Goal: Task Accomplishment & Management: Manage account settings

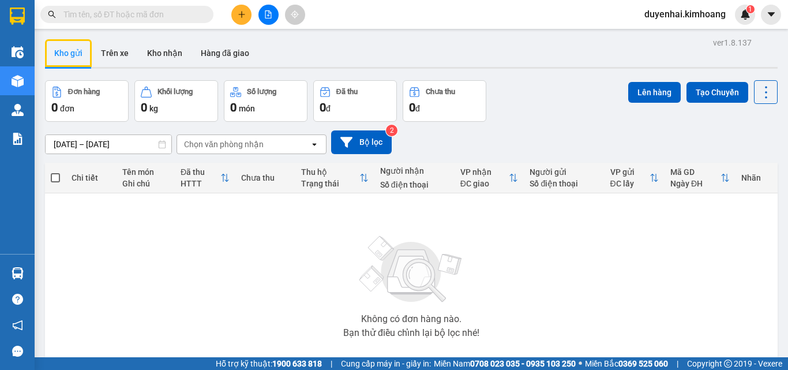
click at [45, 39] on button "Kho gửi" at bounding box center [68, 53] width 47 height 28
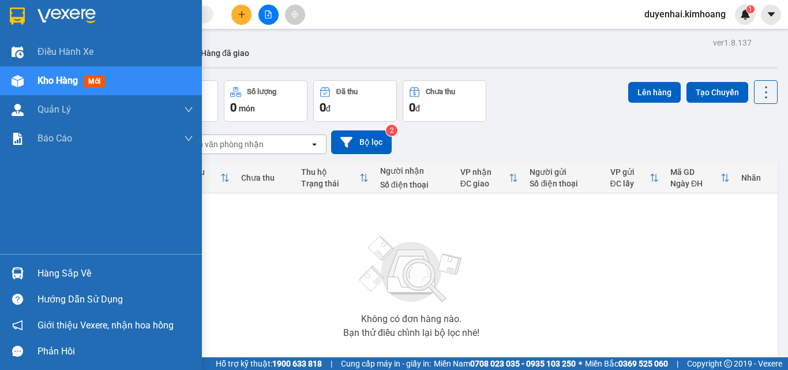
click at [54, 276] on div "Hàng sắp về" at bounding box center [116, 273] width 156 height 17
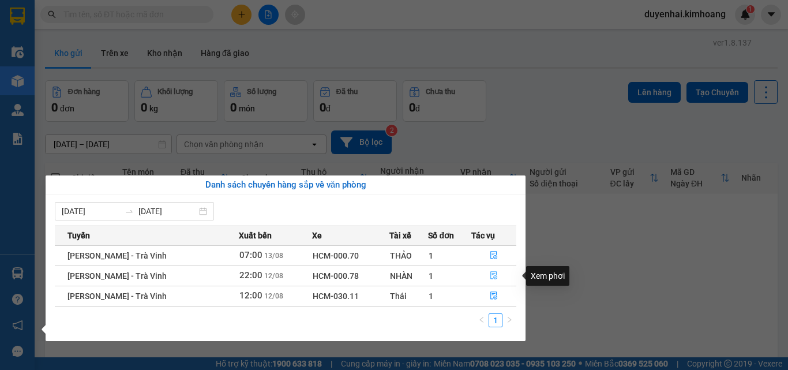
click at [490, 278] on icon "file-done" at bounding box center [494, 275] width 8 height 8
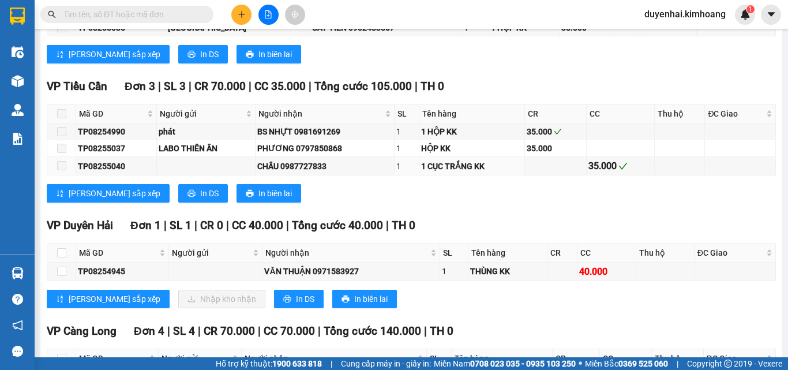
scroll to position [2020, 0]
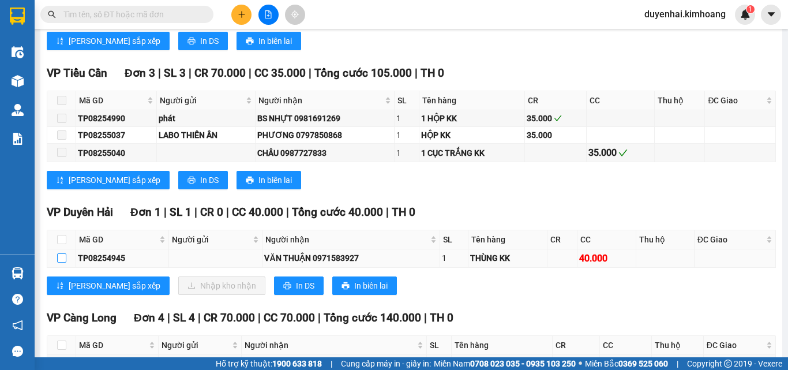
click at [59, 263] on input "checkbox" at bounding box center [61, 257] width 9 height 9
checkbox input "true"
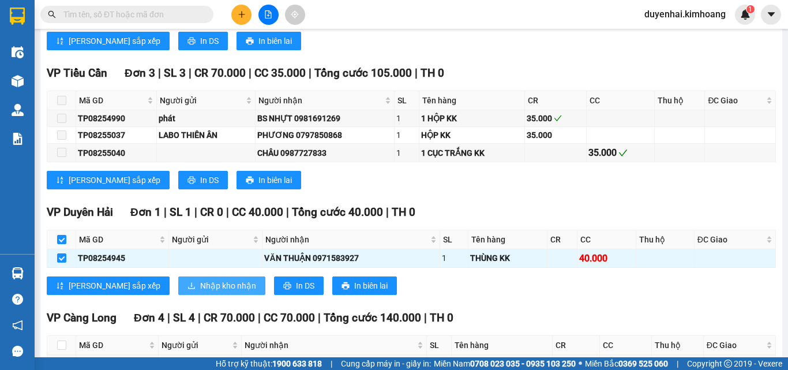
click at [200, 292] on span "Nhập kho nhận" at bounding box center [228, 285] width 56 height 13
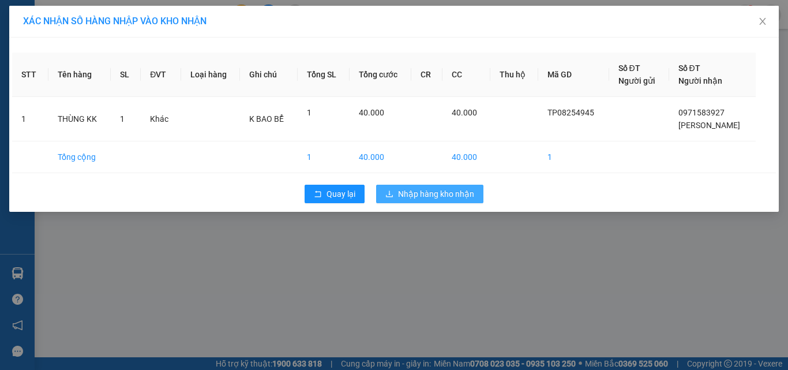
click at [453, 192] on span "Nhập hàng kho nhận" at bounding box center [436, 194] width 76 height 13
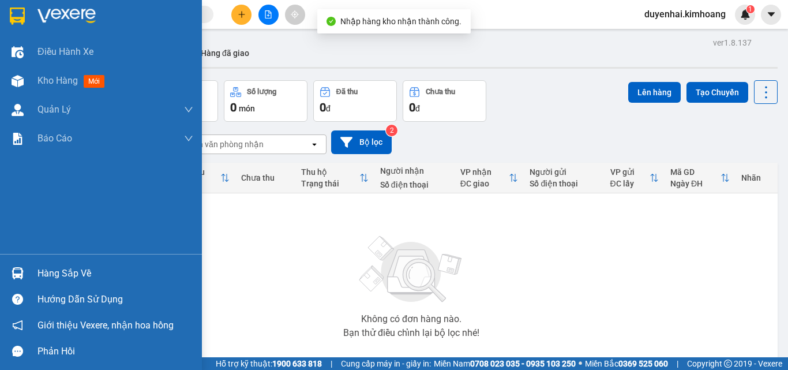
click at [65, 283] on div "Hàng sắp về" at bounding box center [101, 273] width 202 height 26
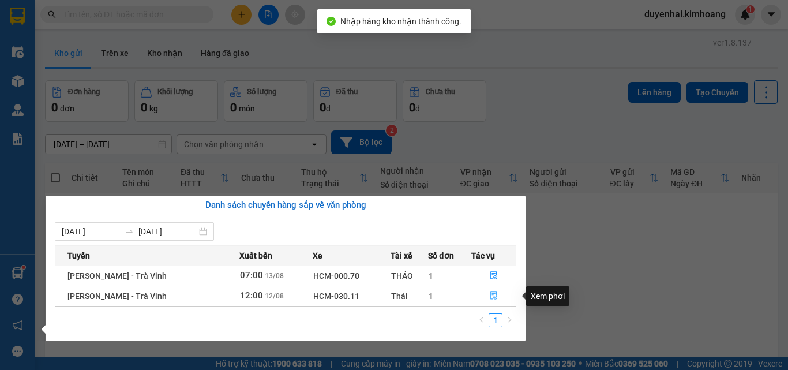
click at [491, 299] on icon "file-done" at bounding box center [494, 296] width 7 height 8
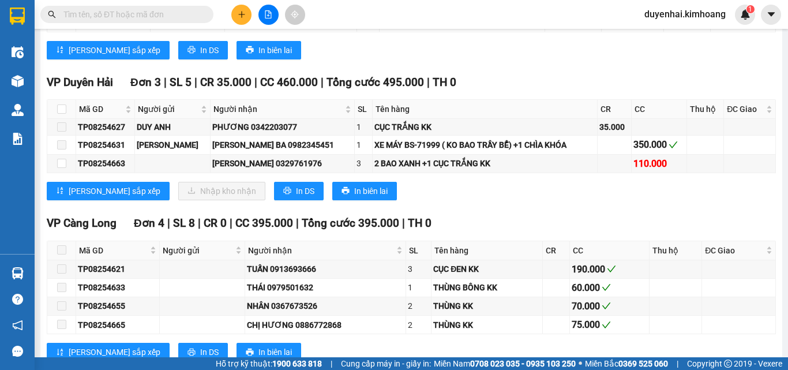
scroll to position [1328, 0]
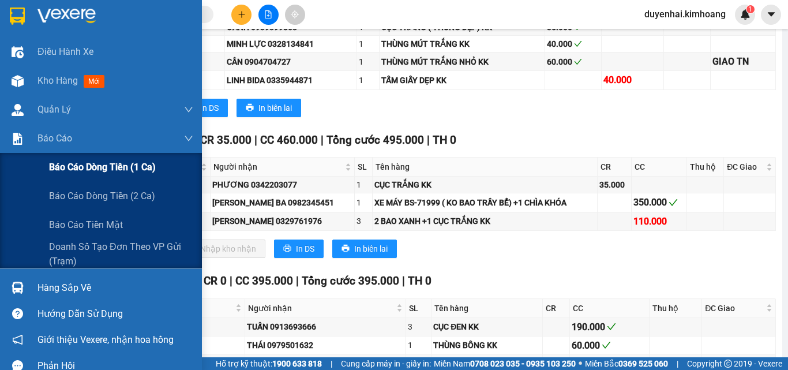
click at [63, 162] on span "Báo cáo dòng tiền (1 ca)" at bounding box center [102, 167] width 107 height 14
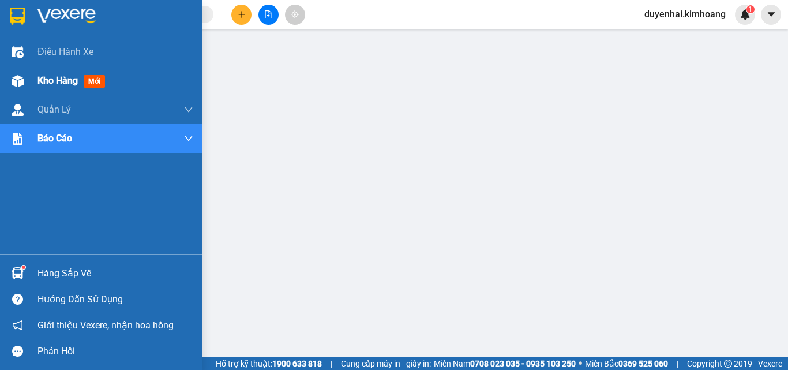
click at [57, 84] on span "Kho hàng" at bounding box center [58, 80] width 40 height 11
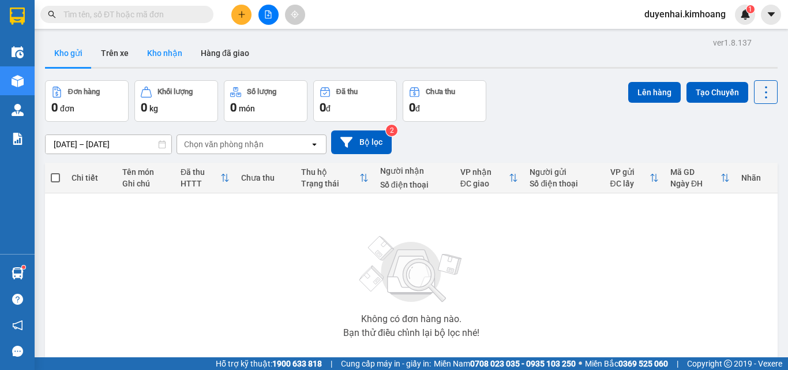
click at [159, 58] on button "Kho nhận" at bounding box center [165, 53] width 54 height 28
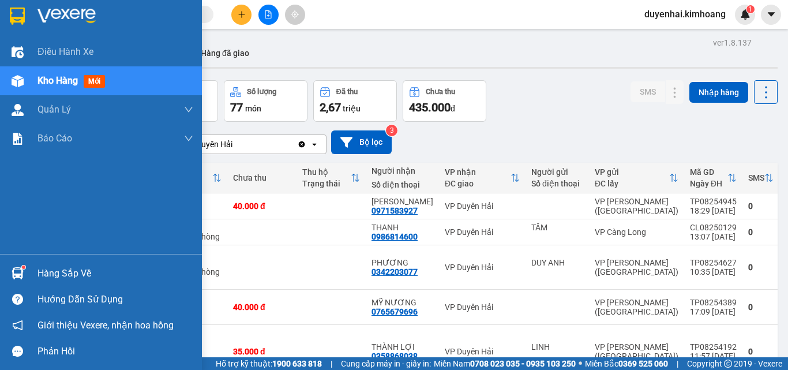
click at [57, 275] on div "Hàng sắp về" at bounding box center [116, 273] width 156 height 17
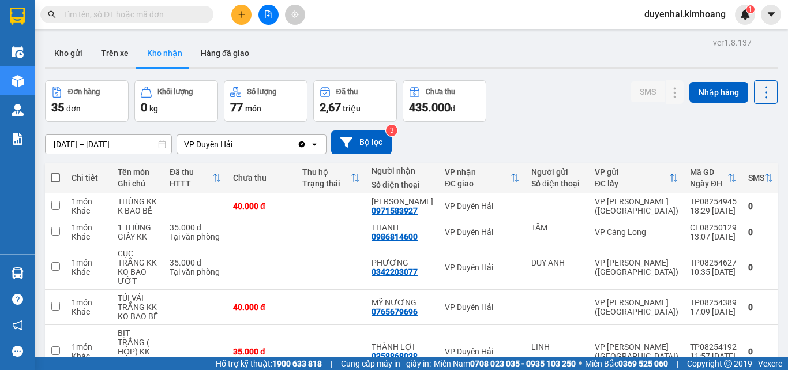
click at [137, 32] on section "Kết quả tìm kiếm ( 3440 ) Bộ lọc Mã ĐH Trạng thái Món hàng Thu hộ Tổng cước Chư…" at bounding box center [394, 185] width 788 height 370
click at [141, 20] on input "text" at bounding box center [131, 14] width 136 height 13
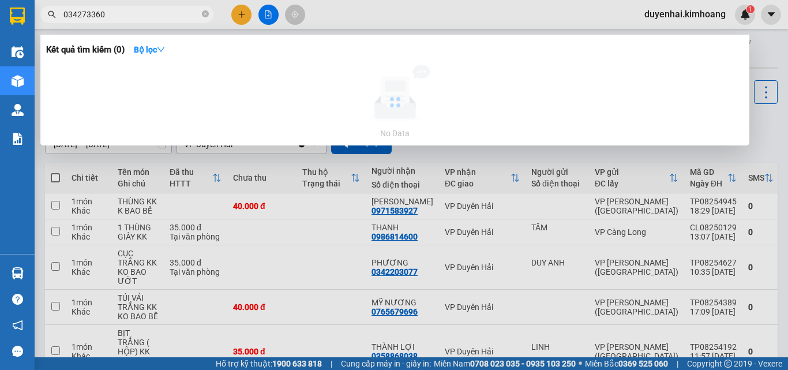
type input "03427336"
click at [204, 15] on icon "close-circle" at bounding box center [205, 13] width 7 height 7
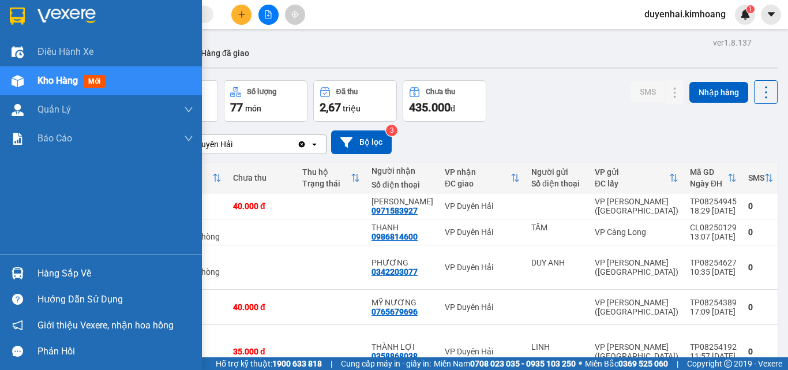
click at [82, 274] on div "Hàng sắp về" at bounding box center [116, 273] width 156 height 17
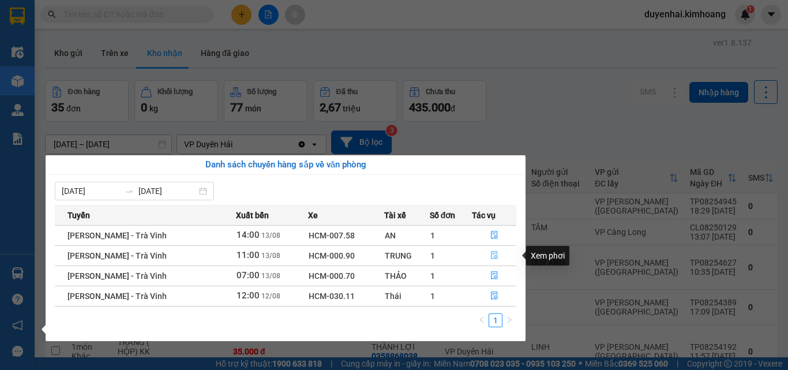
click at [491, 256] on icon "file-done" at bounding box center [495, 255] width 8 height 8
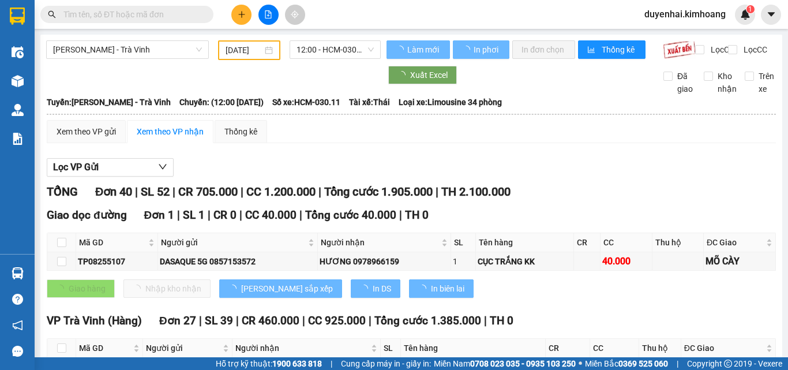
type input "[DATE]"
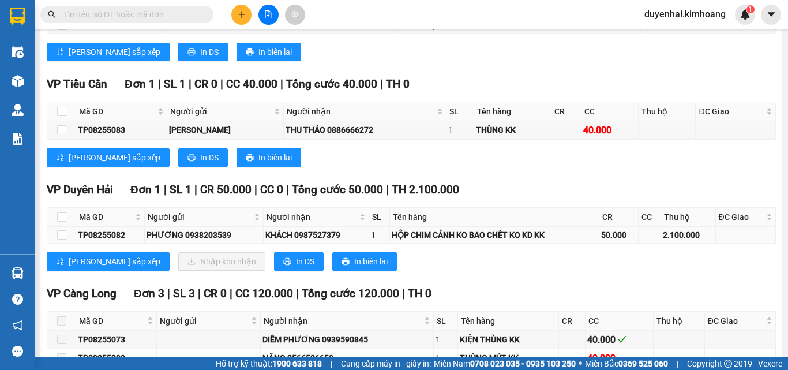
scroll to position [1097, 0]
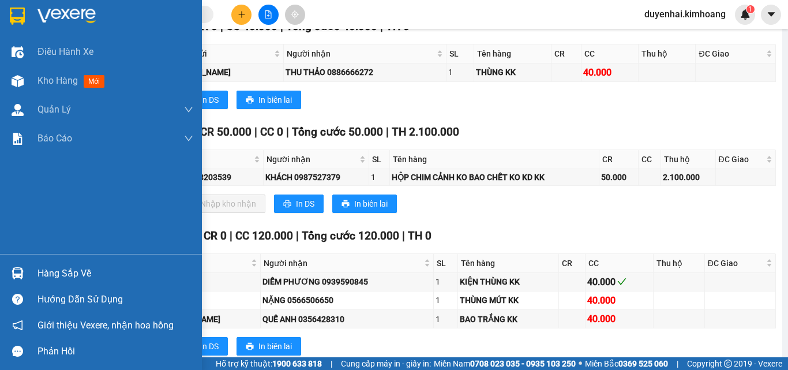
click at [43, 271] on div "Hàng sắp về" at bounding box center [116, 273] width 156 height 17
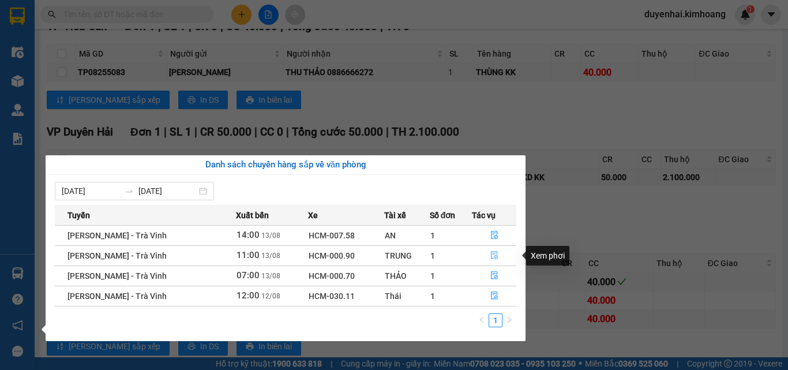
click at [491, 257] on icon "file-done" at bounding box center [495, 255] width 8 height 8
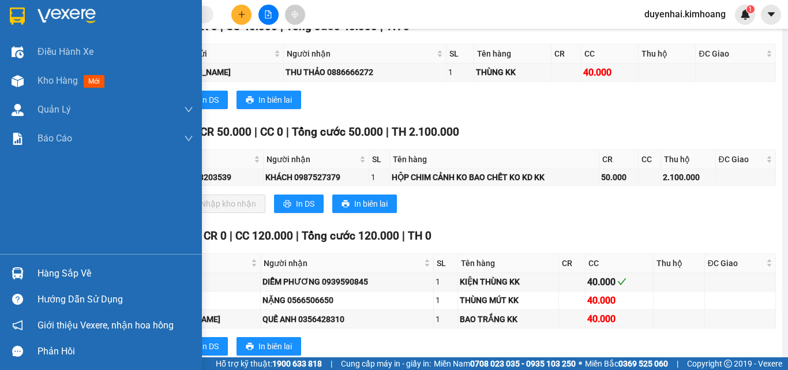
click at [55, 276] on div "Hàng sắp về" at bounding box center [116, 273] width 156 height 17
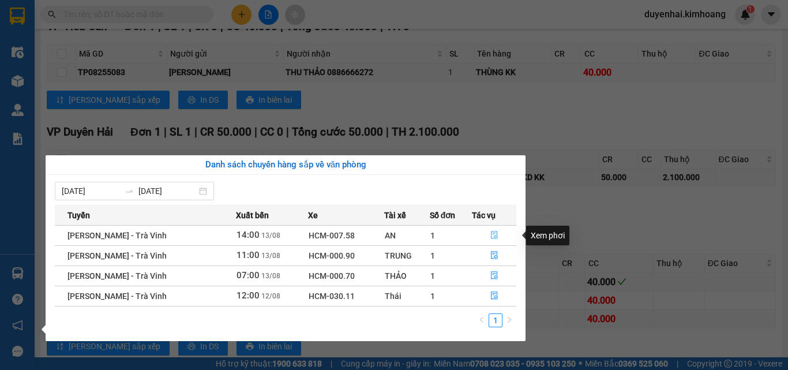
click at [491, 240] on span "file-done" at bounding box center [495, 235] width 8 height 9
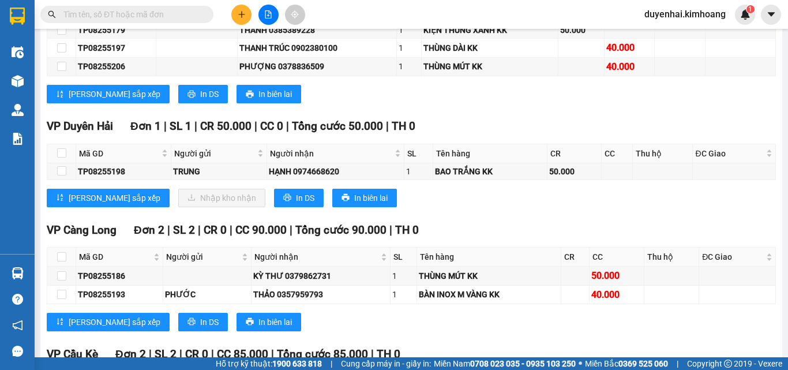
scroll to position [860, 0]
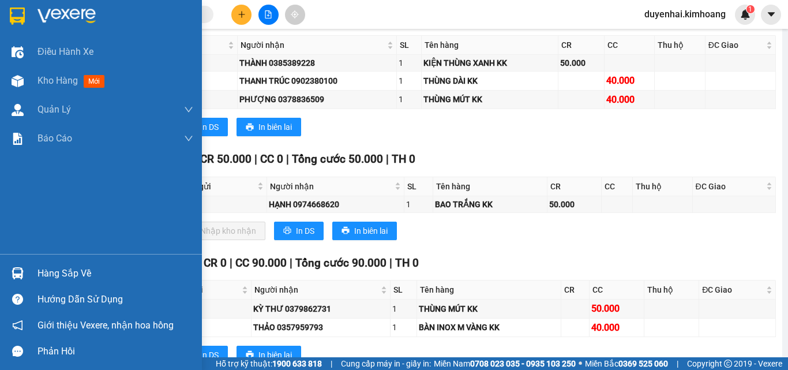
drag, startPoint x: 43, startPoint y: 270, endPoint x: 44, endPoint y: 276, distance: 7.0
click at [44, 276] on div "Hàng sắp về" at bounding box center [116, 273] width 156 height 17
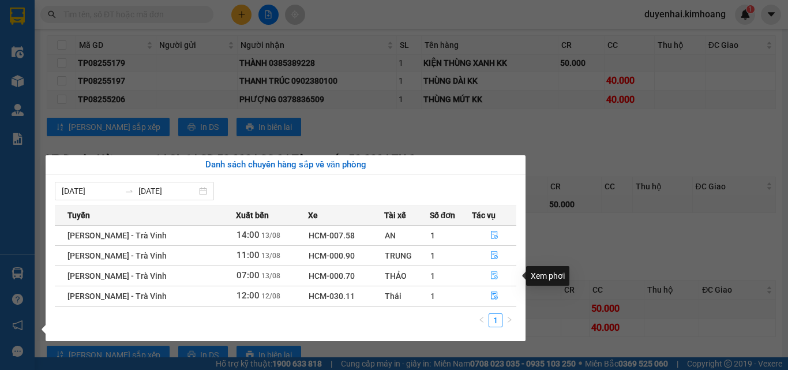
click at [499, 272] on button "button" at bounding box center [494, 276] width 43 height 18
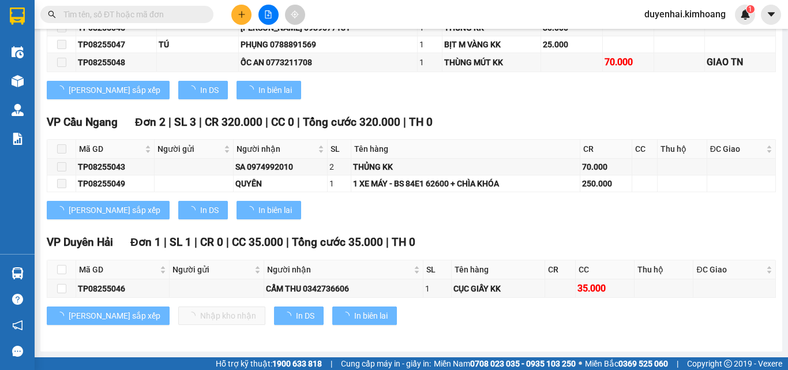
scroll to position [382, 0]
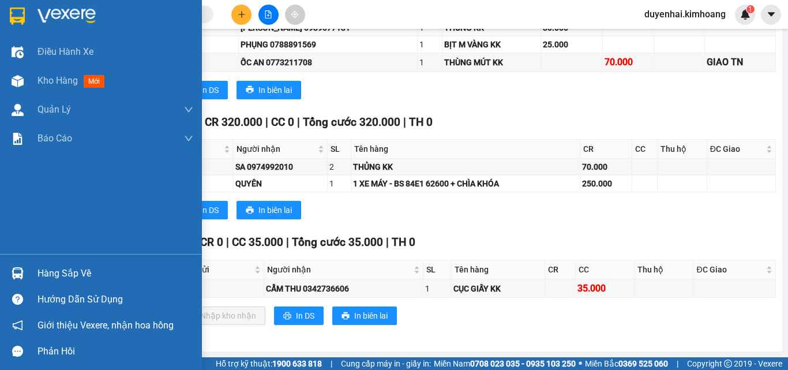
click at [53, 272] on div "Hàng sắp về" at bounding box center [116, 273] width 156 height 17
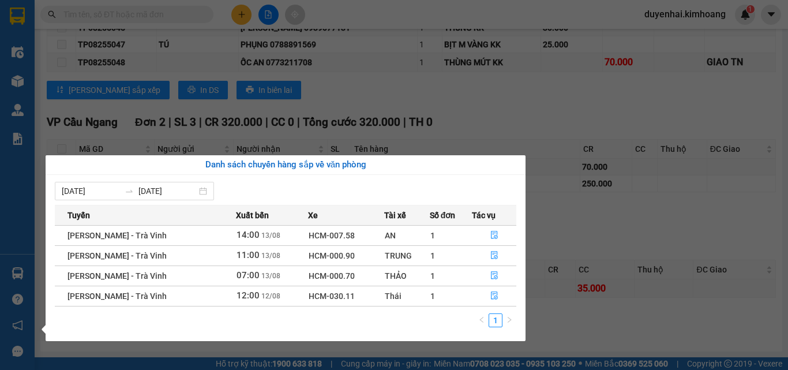
click at [20, 228] on div "Điều hành xe Kho hàng mới Quản [PERSON_NAME] lý chuyến Quản lý khách hàng mới B…" at bounding box center [17, 185] width 35 height 370
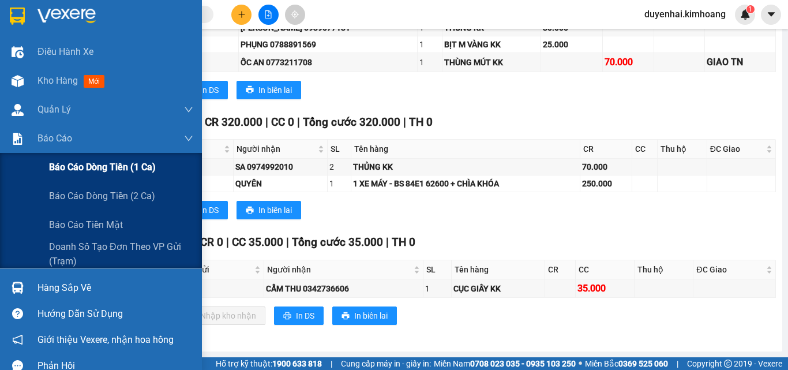
click at [63, 170] on span "Báo cáo dòng tiền (1 ca)" at bounding box center [102, 167] width 107 height 14
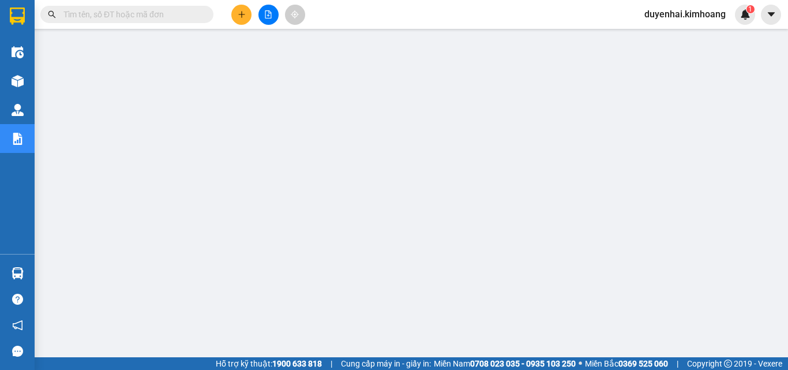
scroll to position [203, 0]
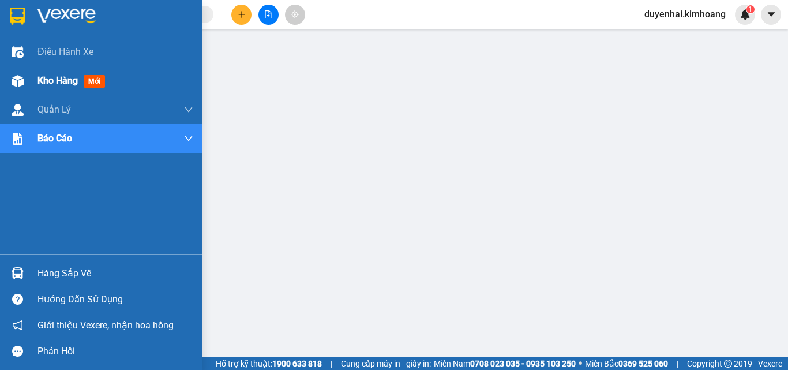
click at [66, 84] on span "Kho hàng" at bounding box center [58, 80] width 40 height 11
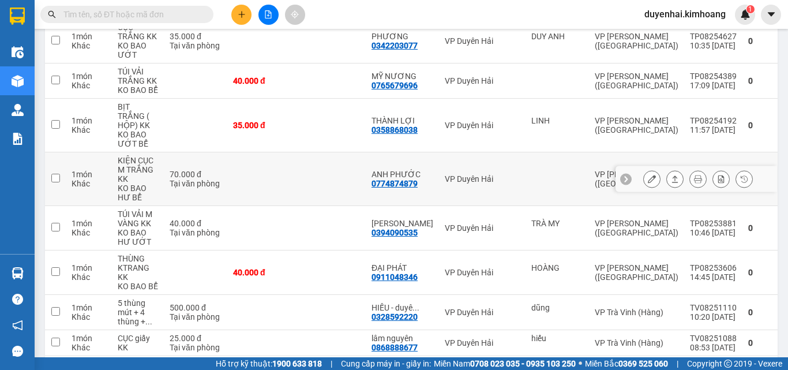
scroll to position [268, 0]
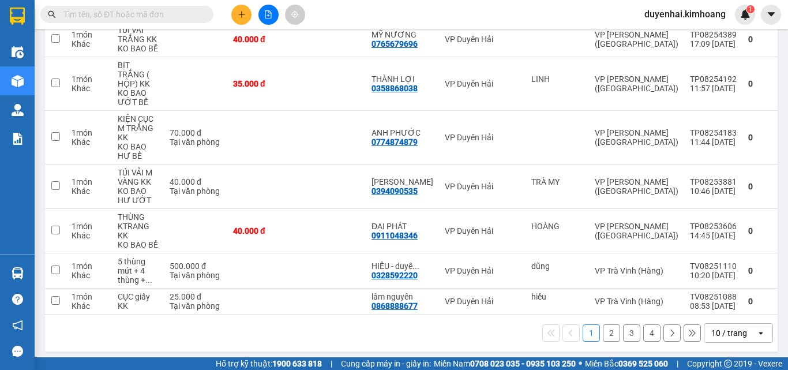
click at [603, 327] on button "2" at bounding box center [611, 332] width 17 height 17
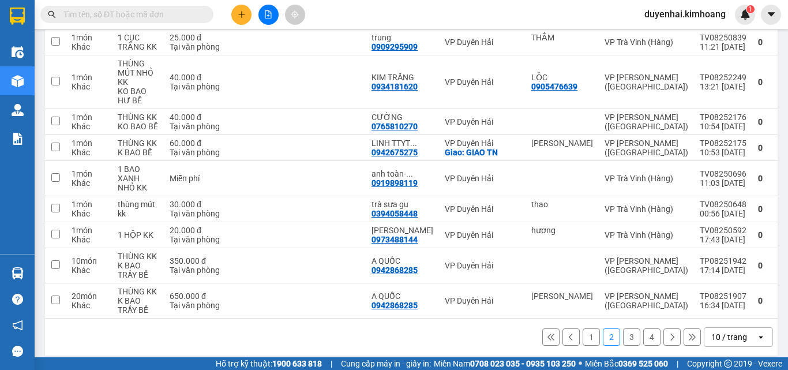
scroll to position [212, 0]
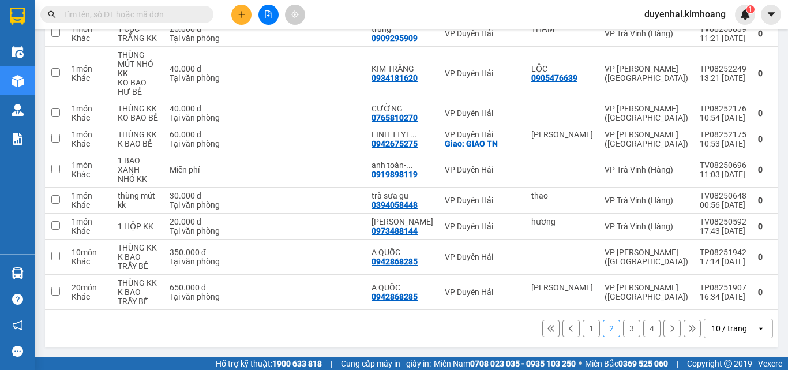
click at [627, 328] on button "3" at bounding box center [631, 328] width 17 height 17
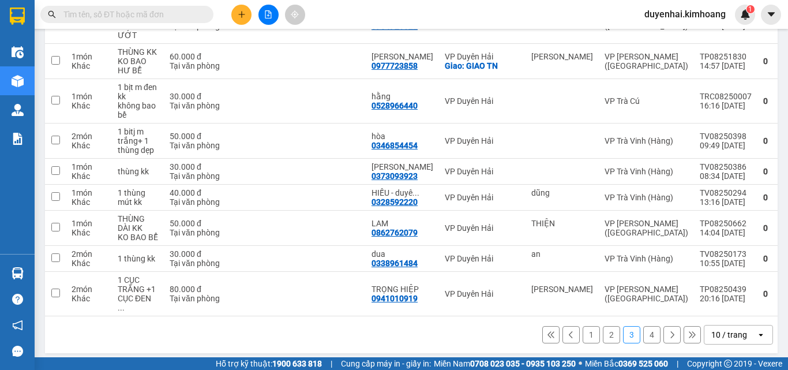
scroll to position [231, 0]
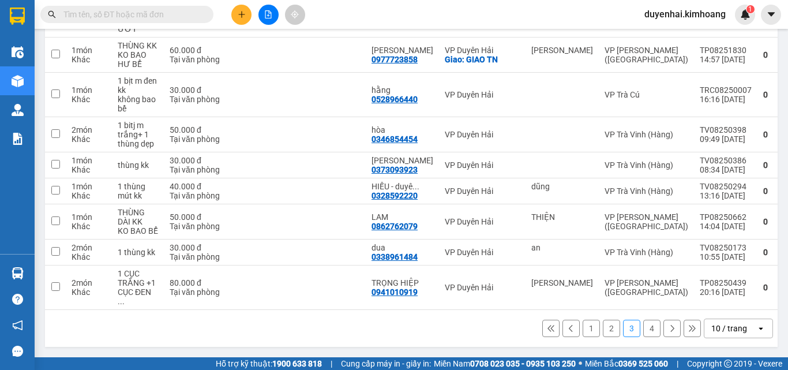
click at [644, 327] on button "4" at bounding box center [652, 328] width 17 height 17
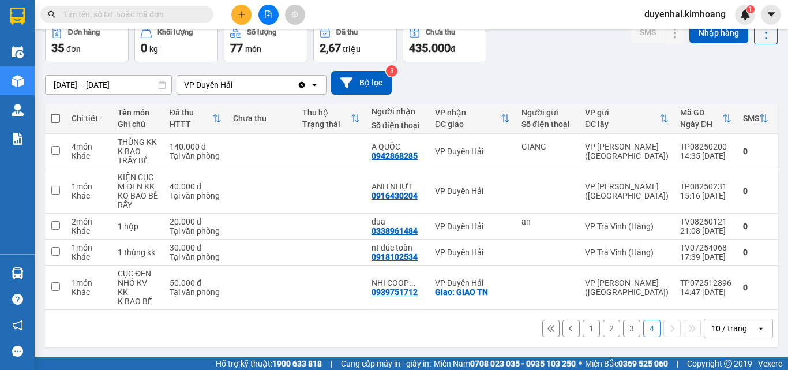
scroll to position [64, 0]
click at [586, 327] on button "1" at bounding box center [591, 328] width 17 height 17
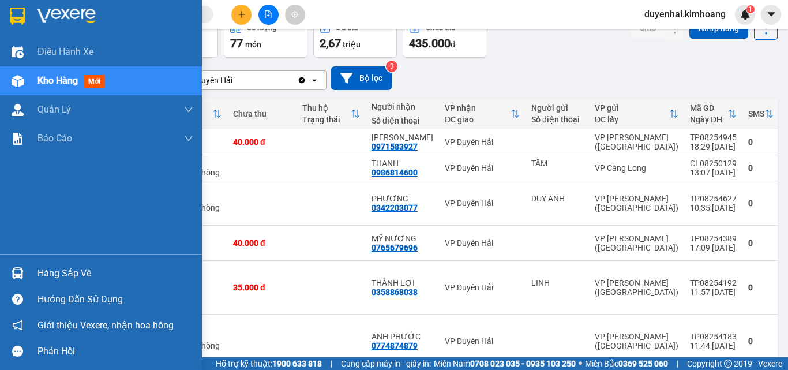
click at [58, 282] on div "Hàng sắp về" at bounding box center [116, 273] width 156 height 17
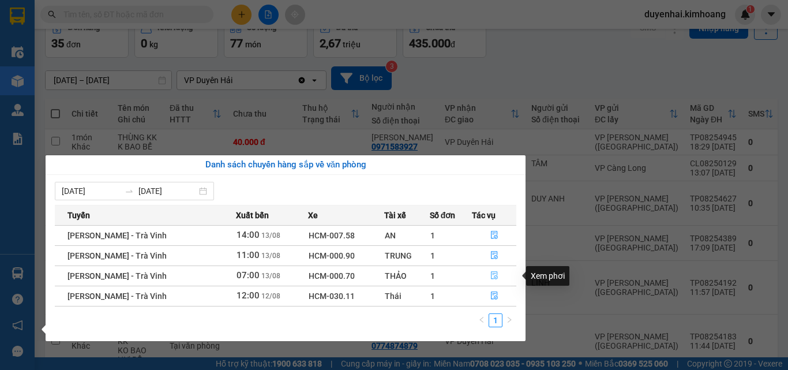
click at [485, 278] on button "button" at bounding box center [494, 276] width 43 height 18
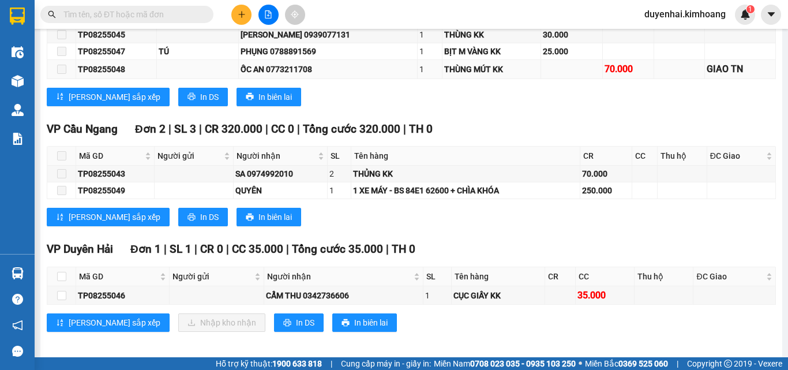
scroll to position [382, 0]
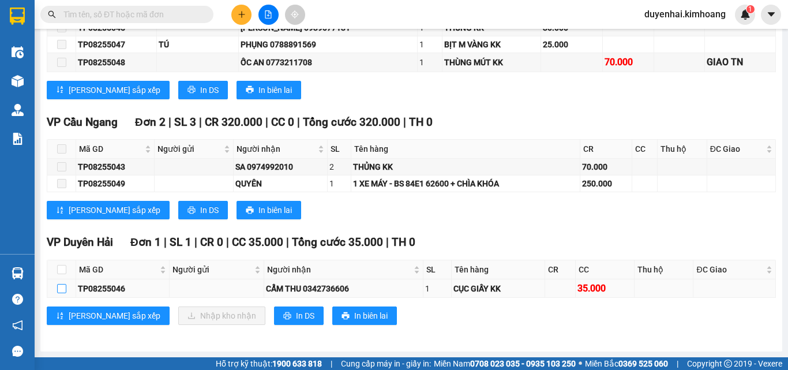
click at [65, 291] on input "checkbox" at bounding box center [61, 288] width 9 height 9
checkbox input "true"
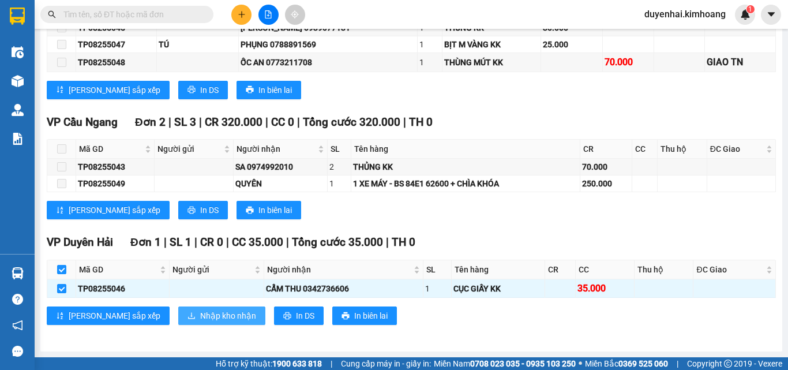
click at [200, 321] on span "Nhập kho nhận" at bounding box center [228, 315] width 56 height 13
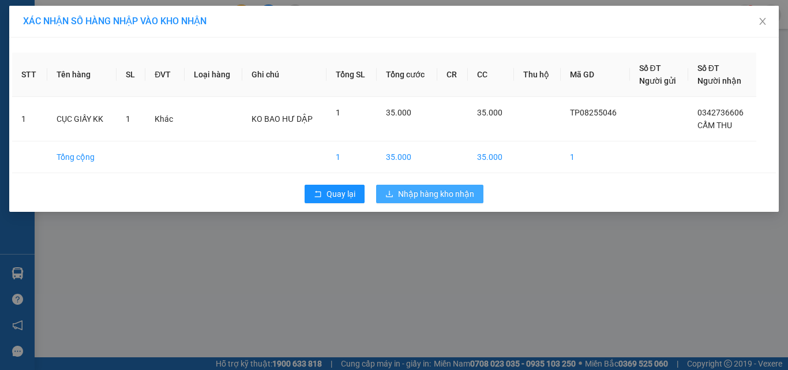
click at [461, 199] on span "Nhập hàng kho nhận" at bounding box center [436, 194] width 76 height 13
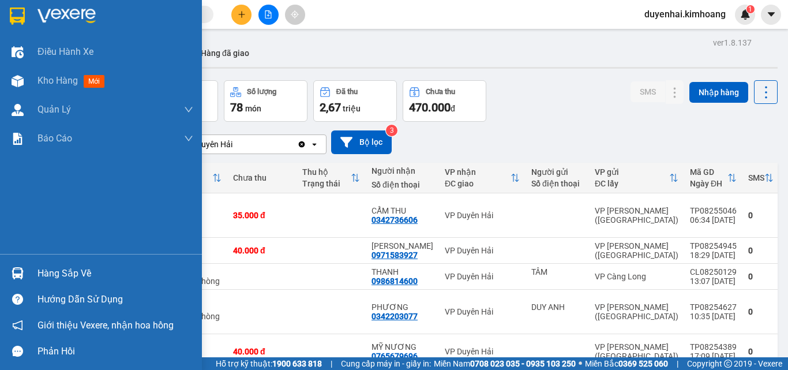
click at [52, 278] on div "Hàng sắp về" at bounding box center [116, 273] width 156 height 17
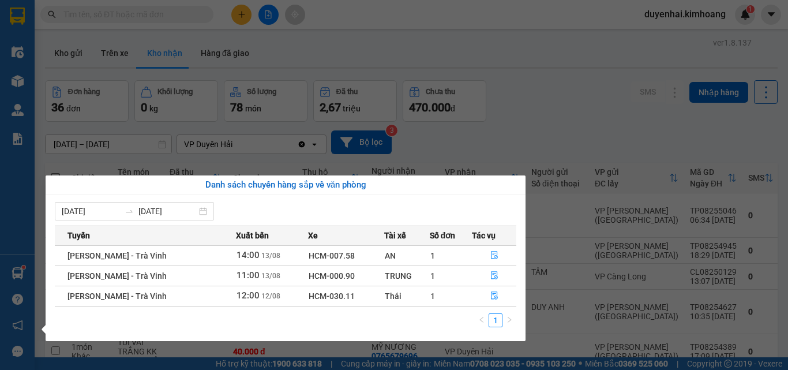
click at [37, 235] on div "Danh sách chuyến hàng sắp về văn phòng [DATE] [DATE] Tuyến Xuất bến Xe Tài xế S…" at bounding box center [281, 258] width 489 height 166
click at [539, 137] on section "Kết quả tìm kiếm ( 0 ) Bộ lọc No Data duyenhai.kimhoang 1 Điều hành xe Kho hàng…" at bounding box center [394, 185] width 788 height 370
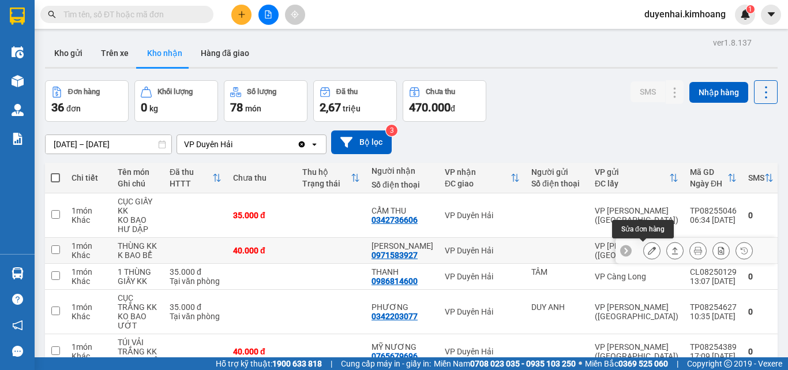
click at [648, 253] on icon at bounding box center [652, 250] width 8 height 8
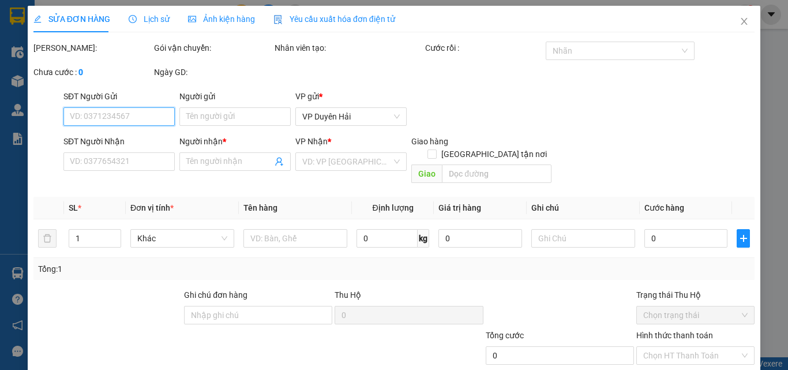
type input "0971583927"
type input "[PERSON_NAME]"
type input "40.000"
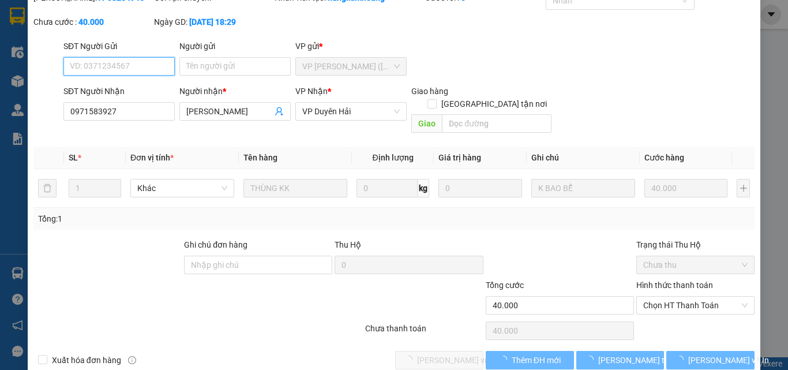
scroll to position [59, 0]
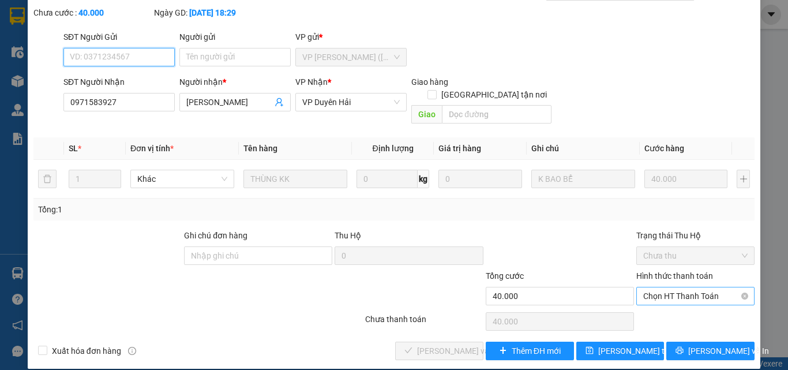
click at [649, 287] on span "Chọn HT Thanh Toán" at bounding box center [696, 295] width 104 height 17
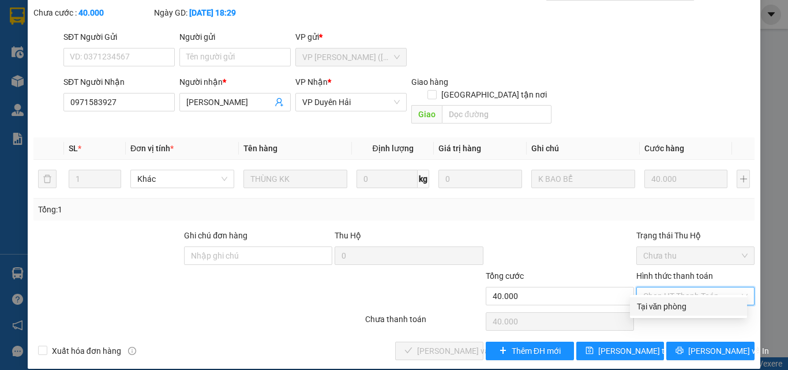
click at [656, 306] on div "Tại văn phòng" at bounding box center [688, 306] width 103 height 13
type input "0"
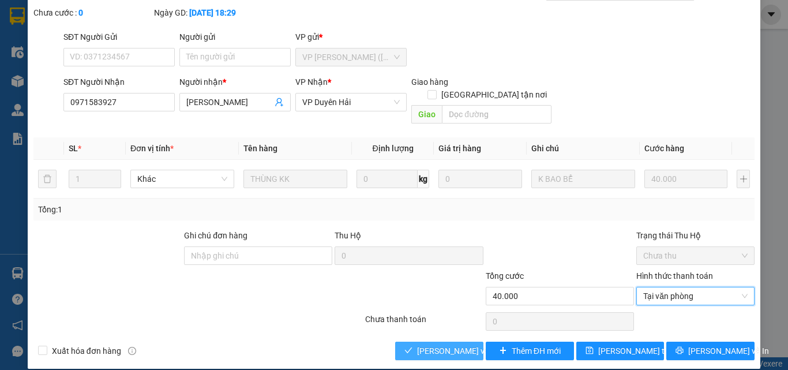
click at [469, 345] on span "[PERSON_NAME] và Giao hàng" at bounding box center [472, 351] width 111 height 13
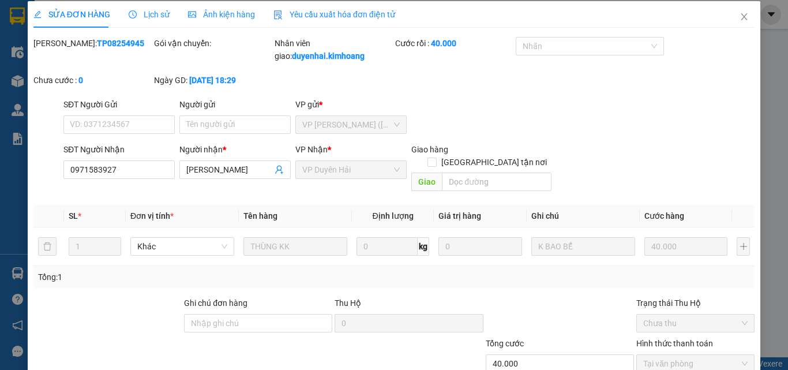
scroll to position [0, 0]
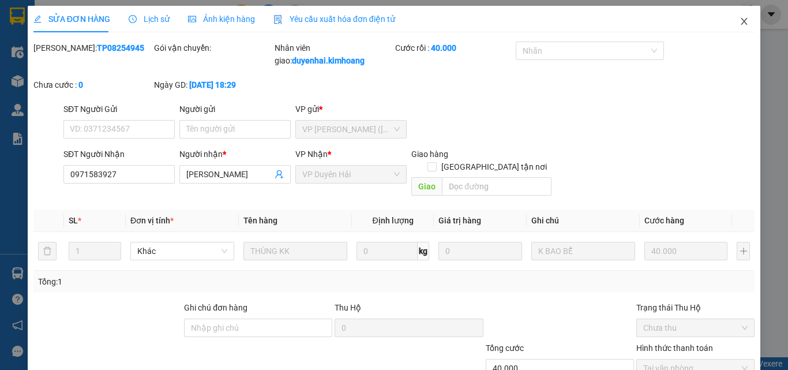
click at [740, 20] on icon "close" at bounding box center [744, 21] width 9 height 9
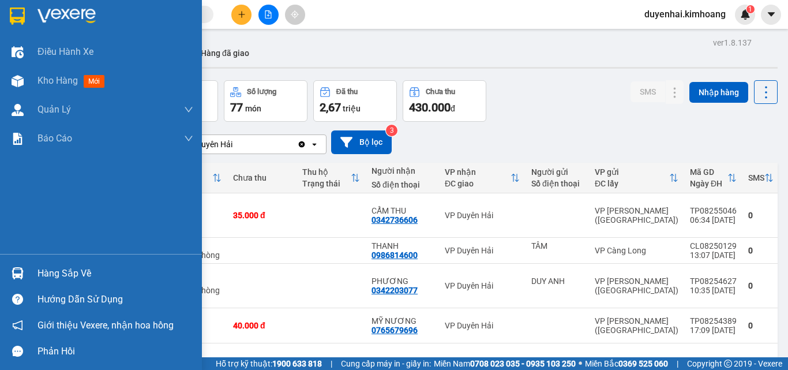
click at [55, 273] on div "Hàng sắp về" at bounding box center [116, 273] width 156 height 17
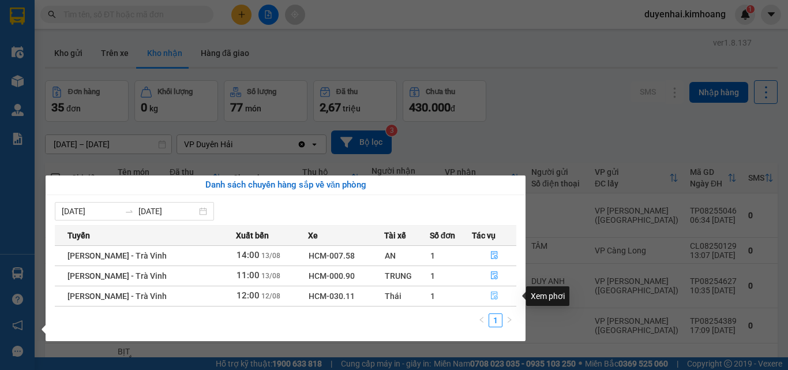
click at [488, 300] on button "button" at bounding box center [494, 296] width 43 height 18
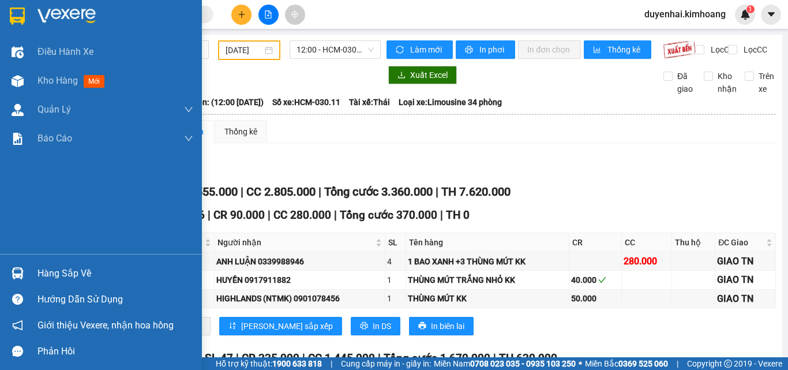
click at [63, 276] on div "Hàng sắp về" at bounding box center [116, 273] width 156 height 17
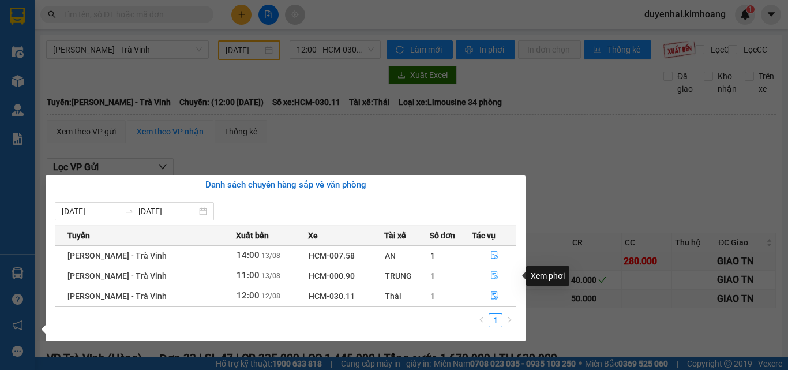
click at [485, 275] on button "button" at bounding box center [494, 276] width 43 height 18
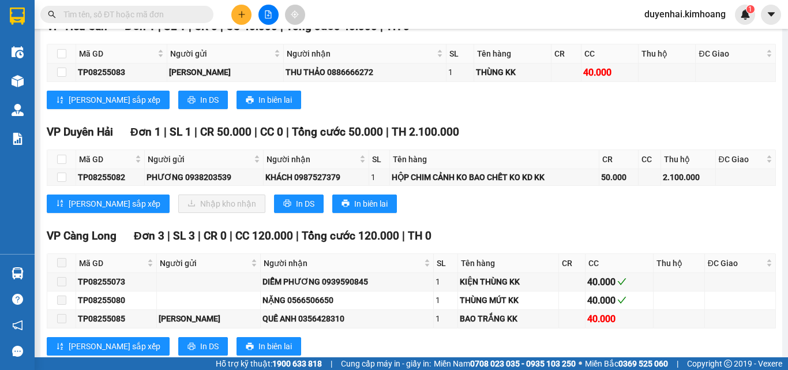
scroll to position [1097, 0]
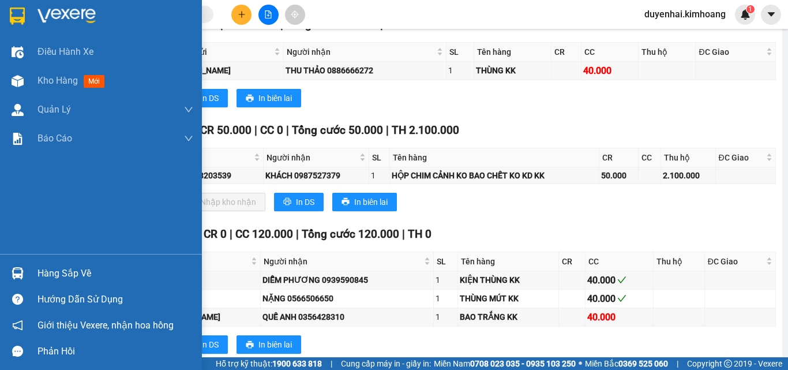
click at [62, 272] on div "Hàng sắp về" at bounding box center [116, 273] width 156 height 17
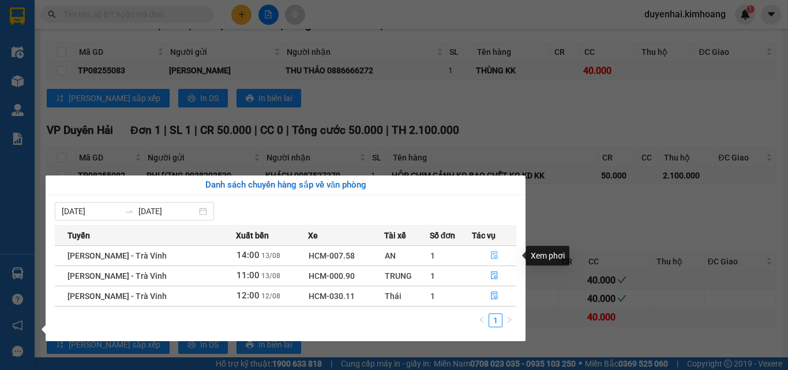
click at [487, 255] on button "button" at bounding box center [494, 255] width 43 height 18
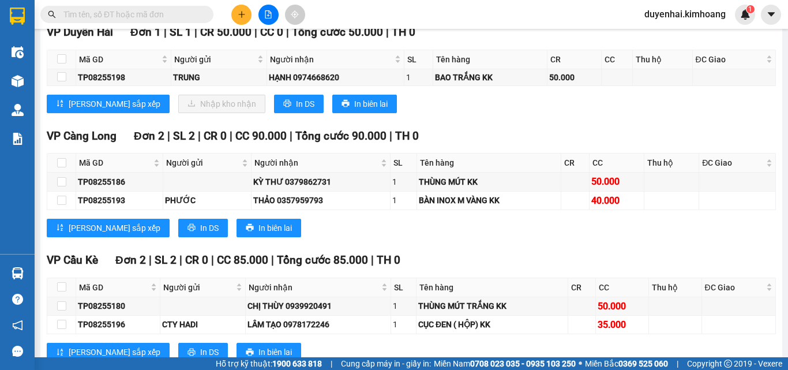
scroll to position [918, 0]
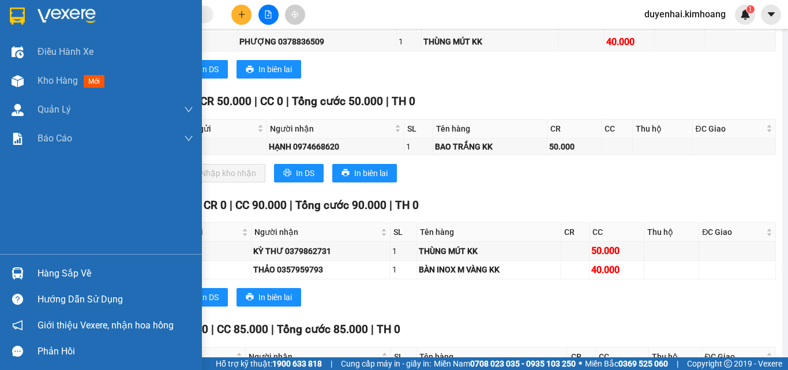
click at [40, 276] on div "Hàng sắp về" at bounding box center [116, 273] width 156 height 17
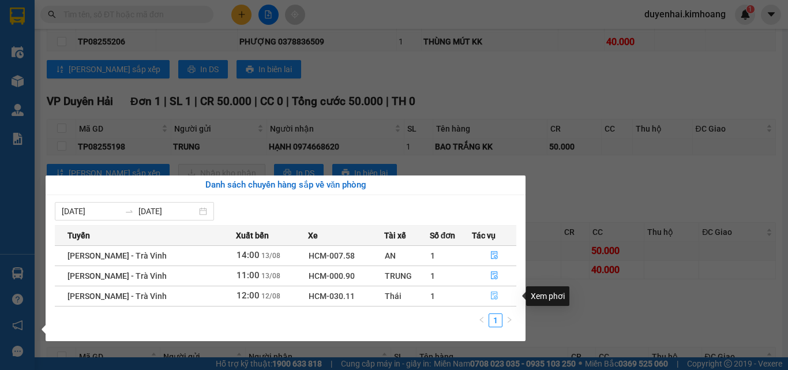
click at [482, 297] on button "button" at bounding box center [494, 296] width 43 height 18
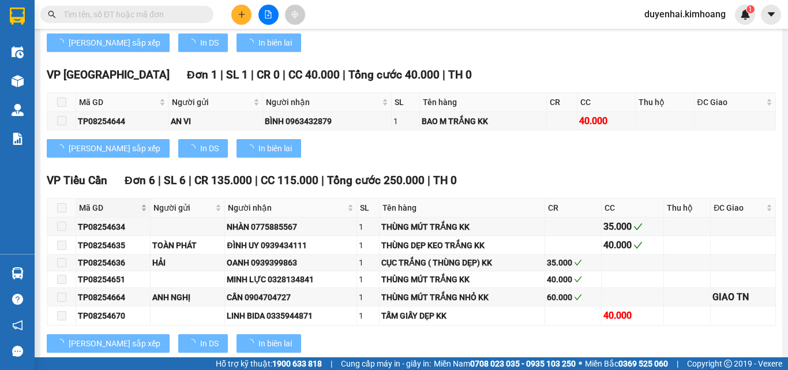
type input "[DATE]"
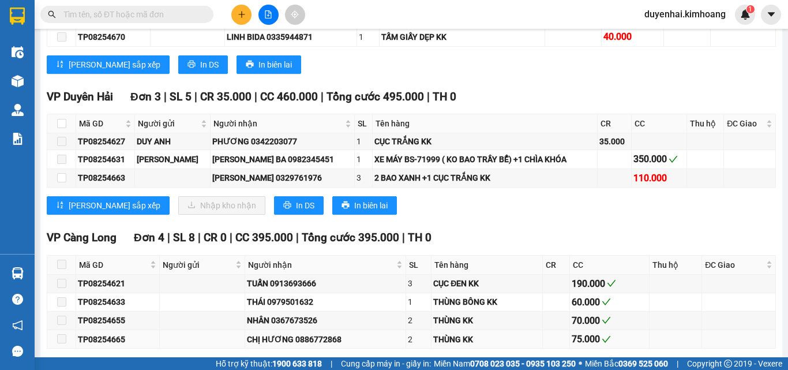
scroll to position [1361, 0]
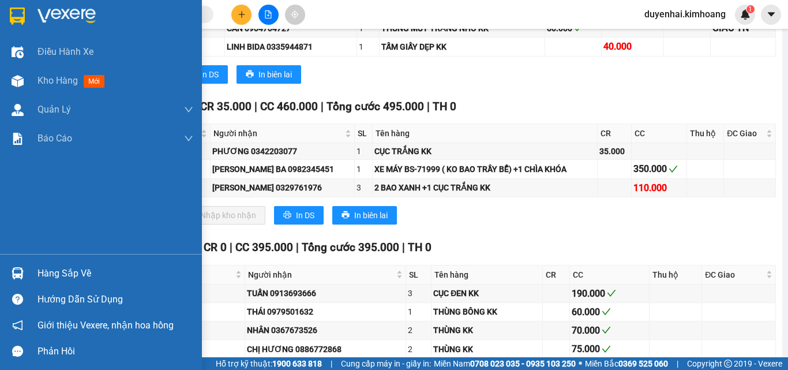
click at [72, 278] on div "Hàng sắp về" at bounding box center [116, 273] width 156 height 17
click at [34, 226] on div "Điều hành xe Kho hàng mới Quản [PERSON_NAME] lý chuyến Quản lý khách hàng mới B…" at bounding box center [101, 185] width 202 height 370
click at [65, 85] on span "Kho hàng" at bounding box center [58, 80] width 40 height 11
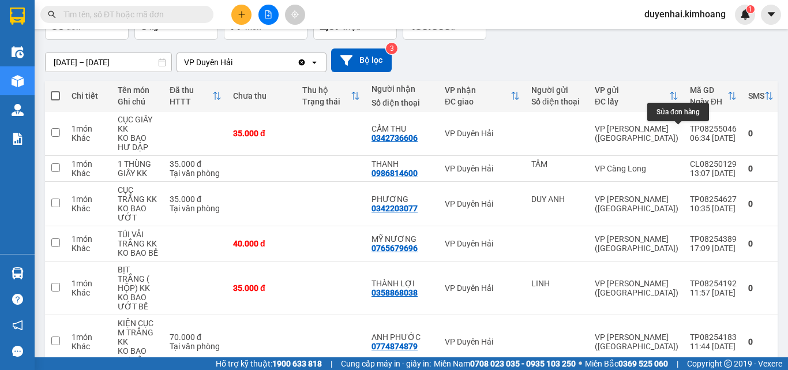
scroll to position [55, 0]
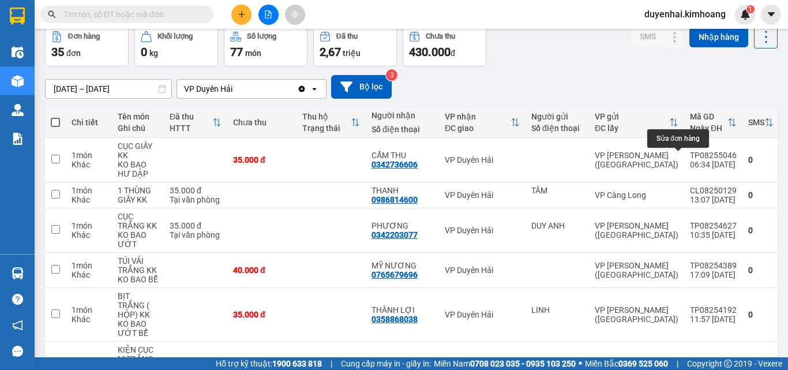
click at [642, 106] on div "[DATE] – [DATE] Press the down arrow key to interact with the calendar and sele…" at bounding box center [411, 86] width 733 height 41
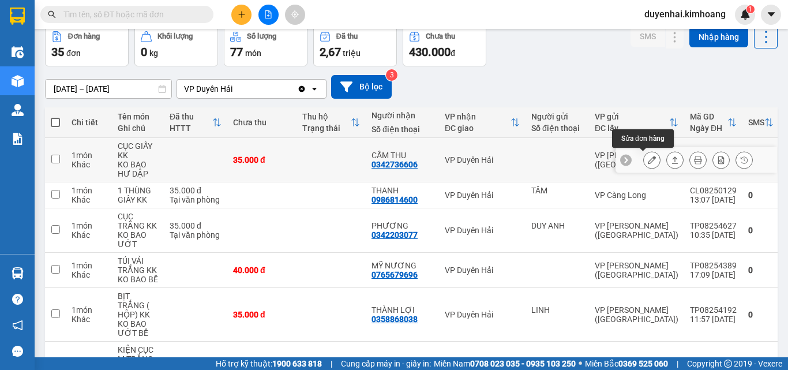
click at [648, 162] on icon at bounding box center [652, 160] width 8 height 8
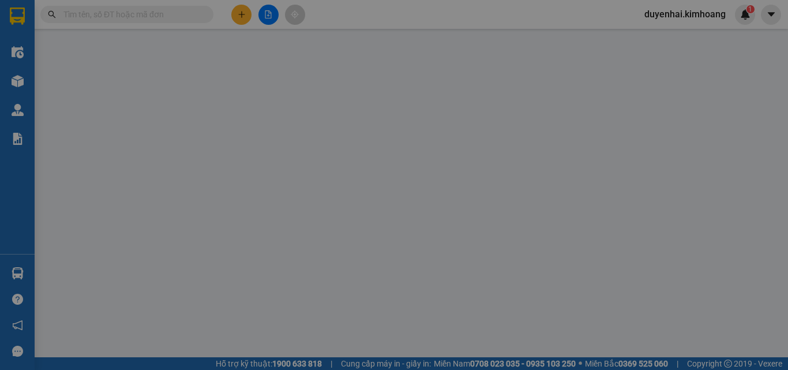
type input "0342736606"
type input "CẨM THU"
type input "35.000"
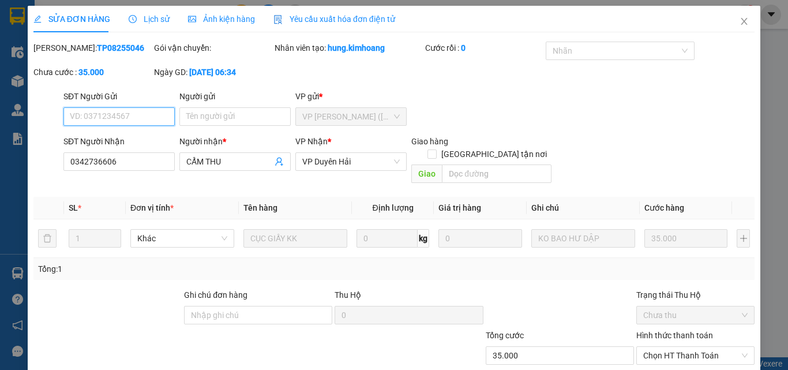
scroll to position [54, 0]
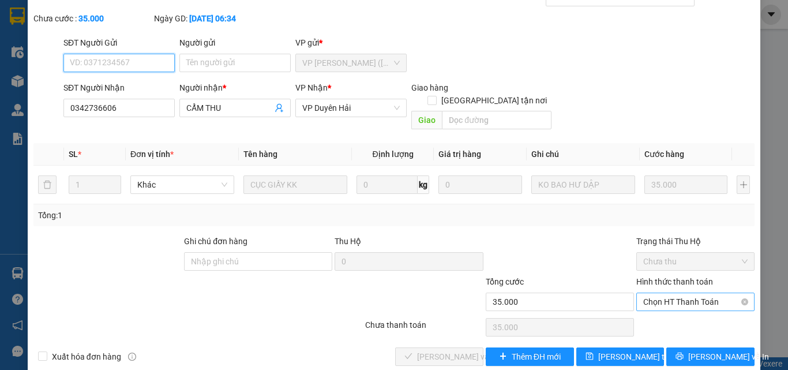
click at [671, 293] on span "Chọn HT Thanh Toán" at bounding box center [696, 301] width 104 height 17
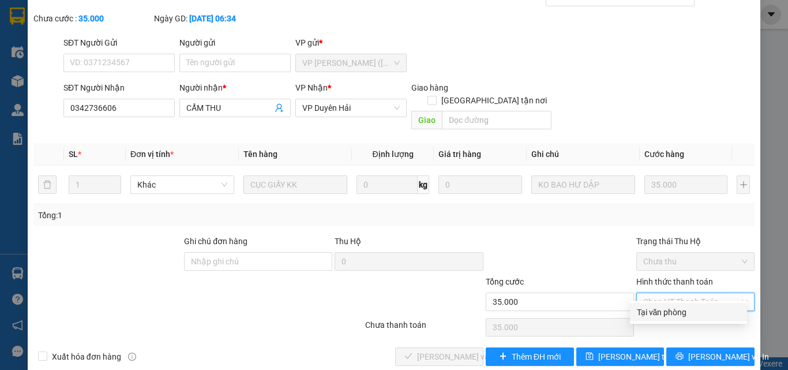
click at [663, 317] on div "Tại văn phòng" at bounding box center [688, 312] width 103 height 13
type input "0"
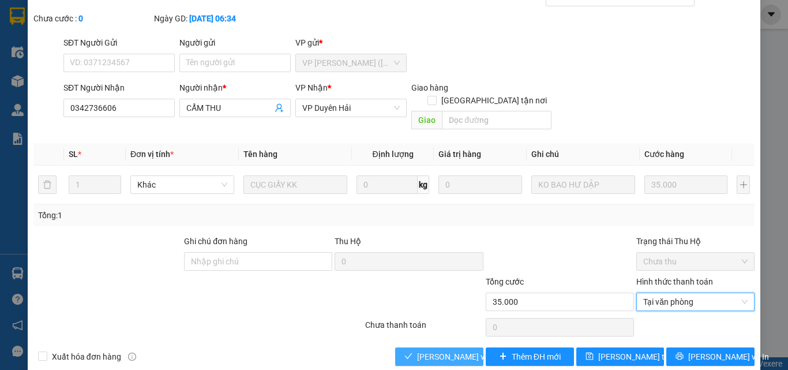
click at [471, 350] on span "[PERSON_NAME] và Giao hàng" at bounding box center [472, 356] width 111 height 13
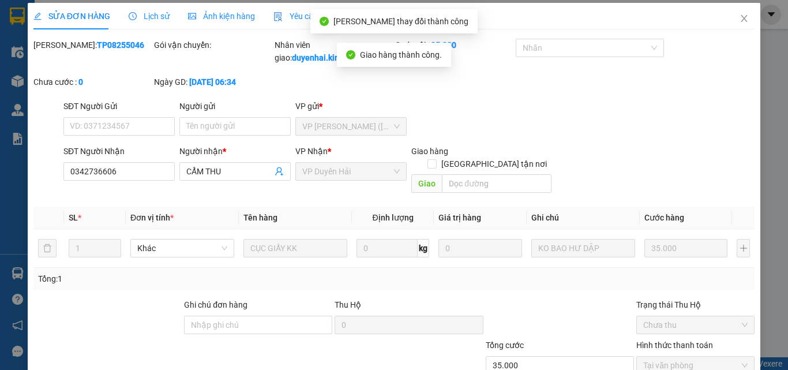
scroll to position [0, 0]
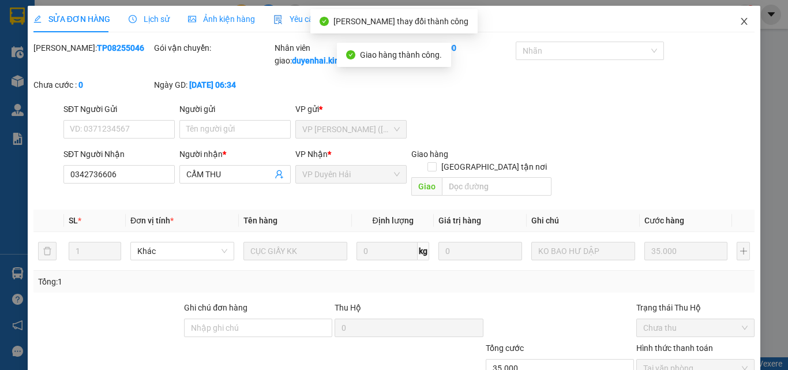
click at [740, 23] on icon "close" at bounding box center [744, 21] width 9 height 9
